Goal: Subscribe to service/newsletter

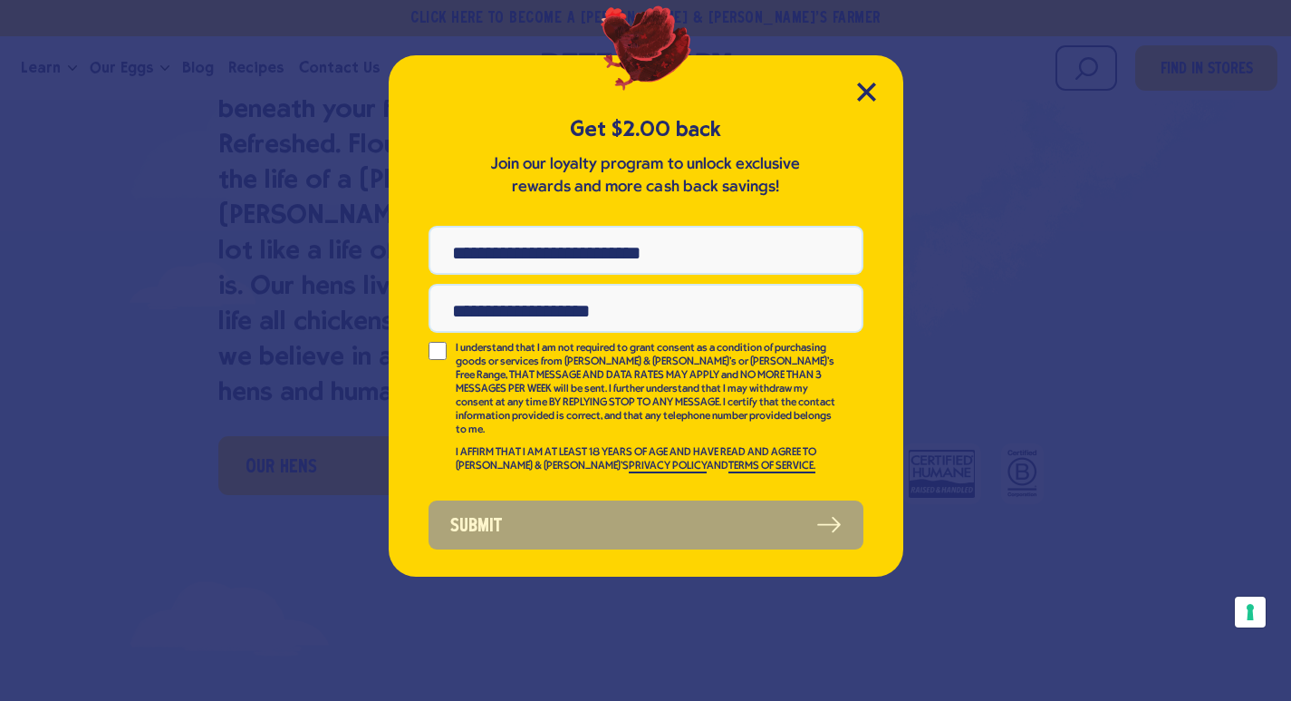
click at [469, 253] on input "Phone Number" at bounding box center [646, 250] width 435 height 49
type input "**********"
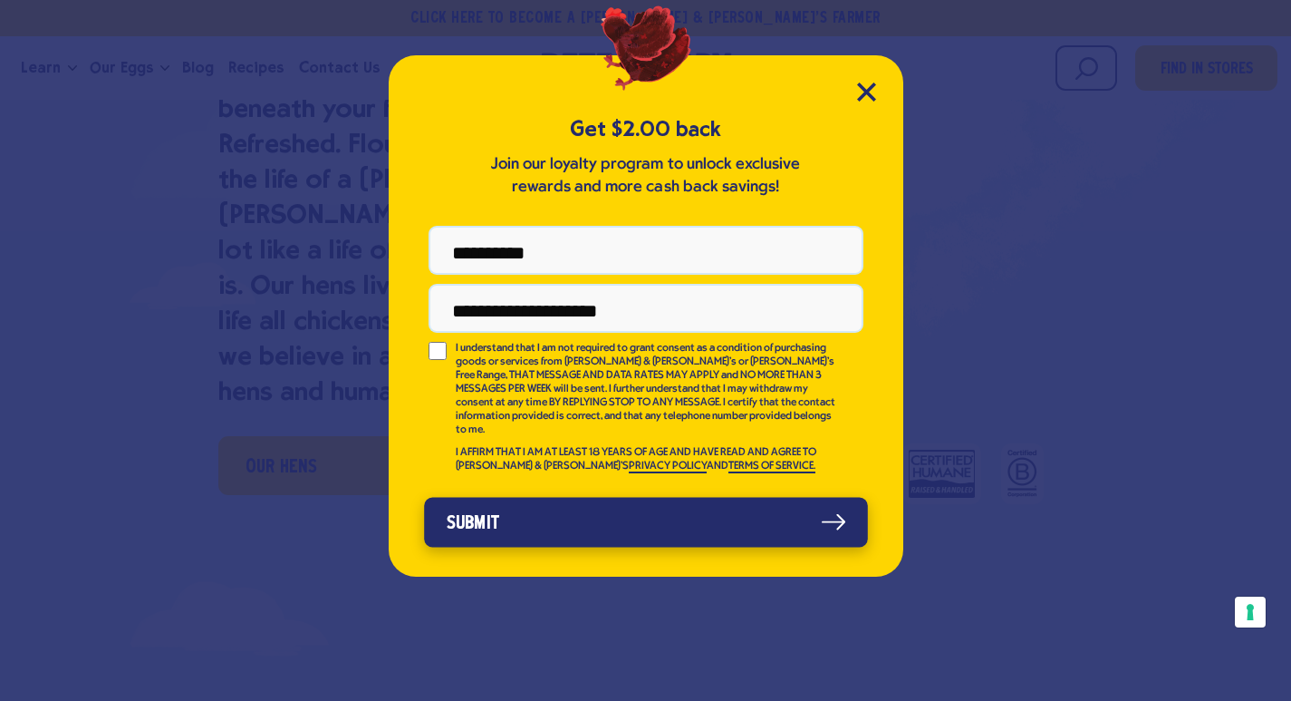
click at [487, 508] on button "Submit" at bounding box center [646, 522] width 444 height 50
click at [483, 512] on button "Submit" at bounding box center [646, 522] width 444 height 50
click at [843, 511] on button "Submit" at bounding box center [646, 522] width 444 height 50
click at [463, 508] on button "Submit" at bounding box center [646, 522] width 444 height 50
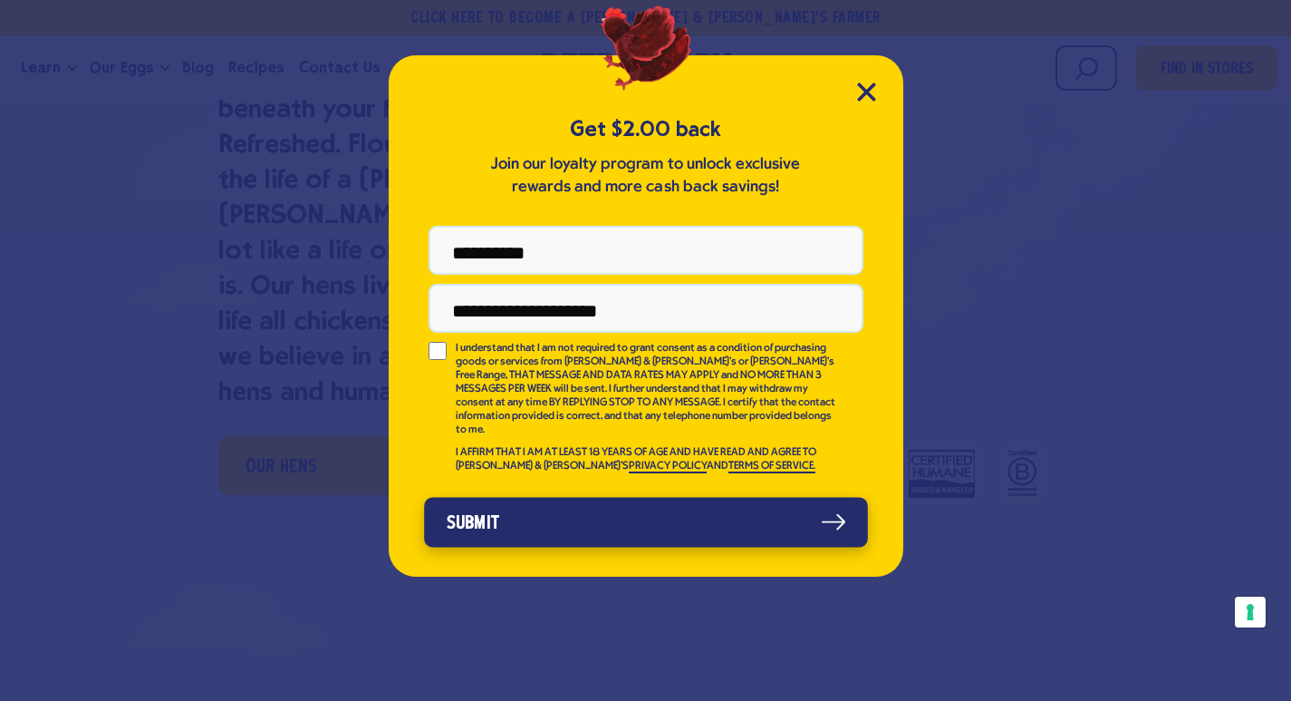
click at [848, 505] on button "Submit" at bounding box center [646, 522] width 444 height 50
click at [477, 502] on button "Submit" at bounding box center [646, 522] width 444 height 50
click at [478, 517] on button "Submit" at bounding box center [646, 522] width 444 height 50
click at [839, 501] on button "Submit" at bounding box center [646, 522] width 444 height 50
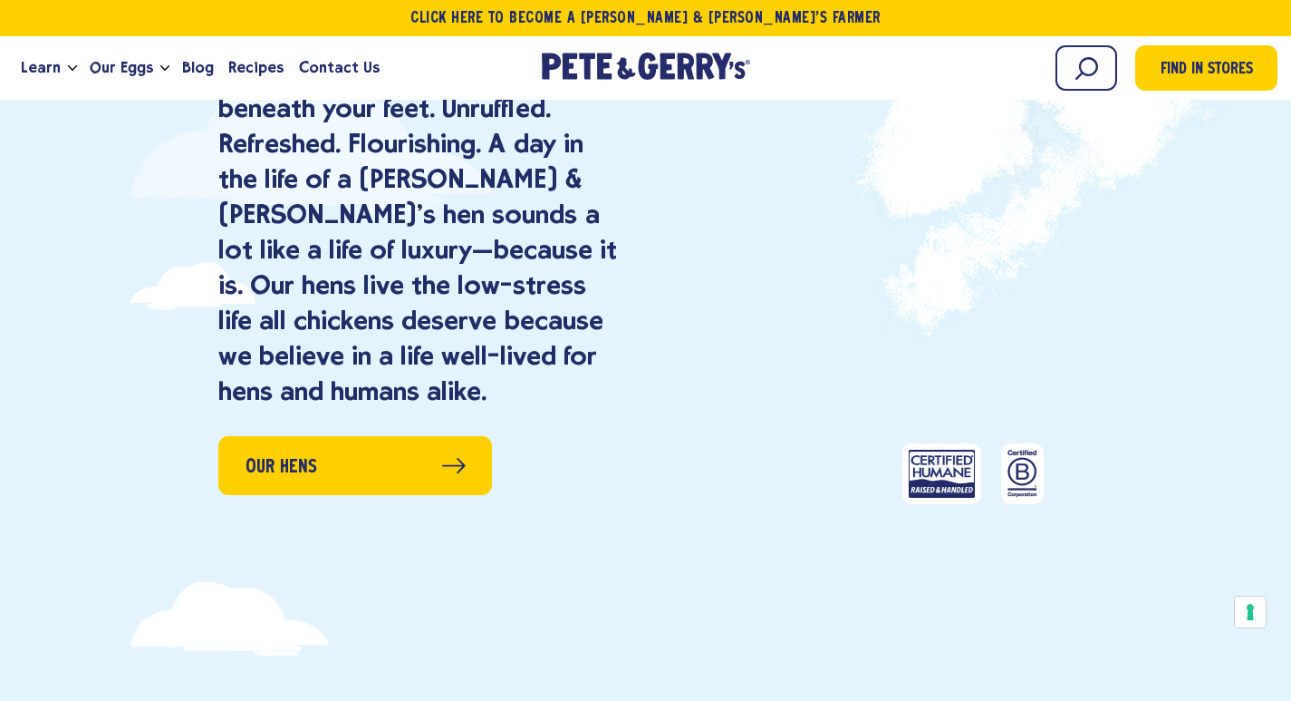
scroll to position [906, 0]
